Goal: Complete application form: Complete application form

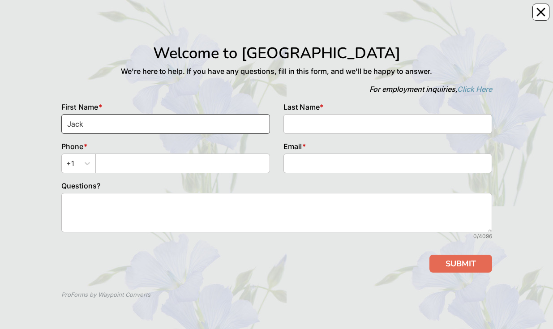
type input "Jack"
type input "[PERSON_NAME]"
click at [104, 161] on input "text" at bounding box center [182, 164] width 175 height 20
type input "9175927219"
drag, startPoint x: 311, startPoint y: 140, endPoint x: 304, endPoint y: 149, distance: 10.9
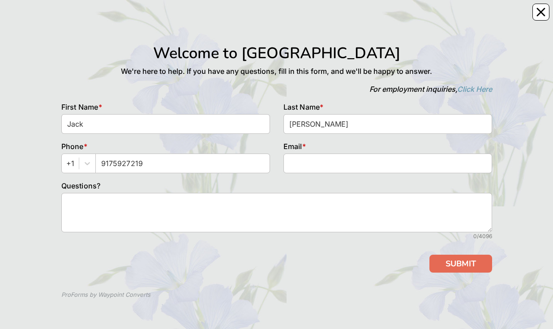
click at [306, 147] on div "Welcome to [GEOGRAPHIC_DATA] We're here to help. If you have any questions, fil…" at bounding box center [277, 146] width 445 height 204
click at [469, 264] on button "SUBMIT" at bounding box center [461, 264] width 63 height 18
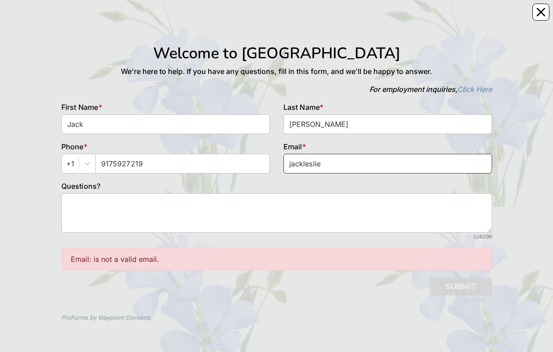
click at [324, 168] on input "jackleslie" at bounding box center [388, 164] width 209 height 20
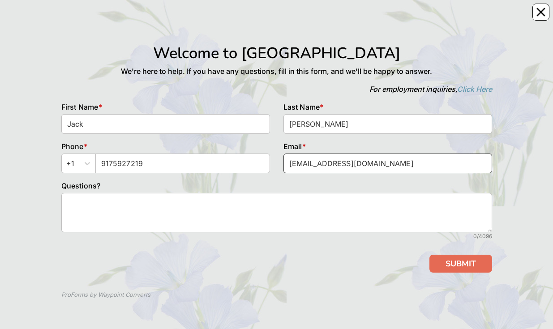
type input "[EMAIL_ADDRESS][DOMAIN_NAME]"
click at [469, 266] on button "SUBMIT" at bounding box center [461, 264] width 63 height 18
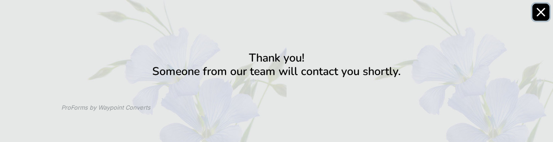
click at [543, 14] on icon "Close" at bounding box center [541, 12] width 7 height 7
